Goal: Obtain resource: Obtain resource

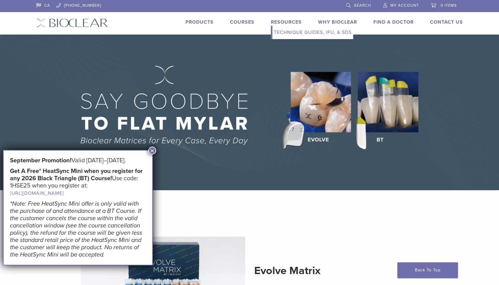
click at [285, 21] on link "Resources" at bounding box center [286, 22] width 31 height 6
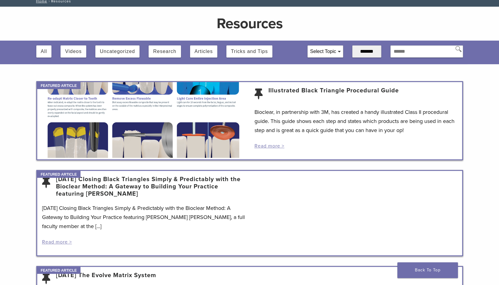
scroll to position [36, 0]
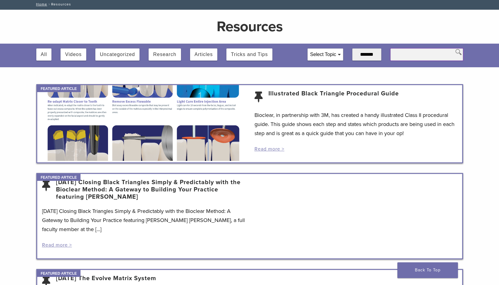
click at [416, 54] on input "text" at bounding box center [427, 54] width 73 height 12
type input "*****"
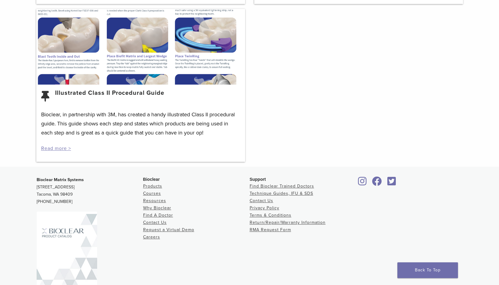
scroll to position [363, 0]
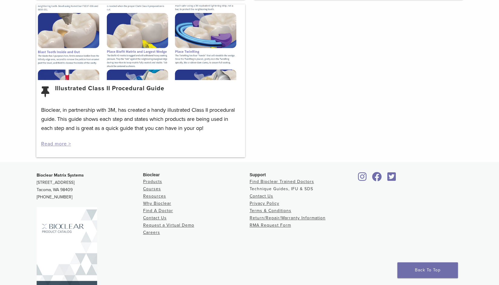
click at [267, 187] on link "Technique Guides, IFU & SDS" at bounding box center [282, 188] width 64 height 5
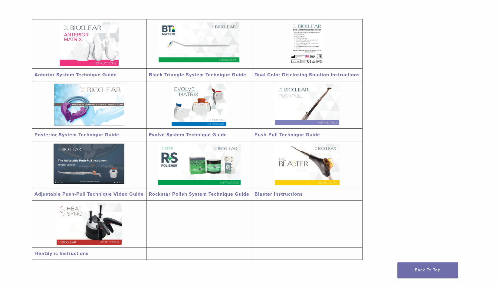
scroll to position [121, 0]
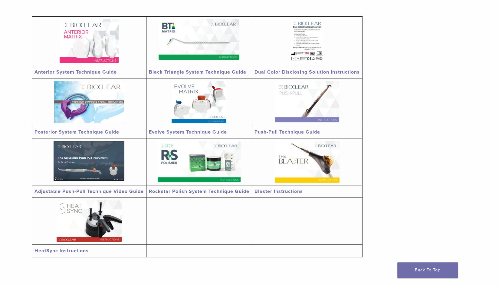
click at [203, 72] on link "Black Triangle System Technique Guide" at bounding box center [197, 72] width 97 height 6
